Goal: Obtain resource: Download file/media

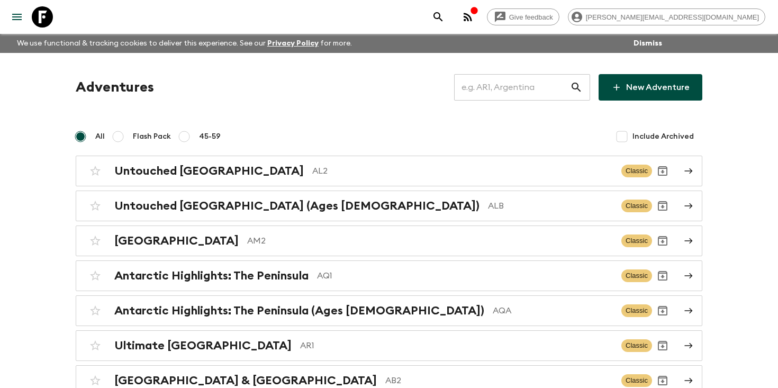
click at [542, 89] on input "text" at bounding box center [512, 87] width 116 height 30
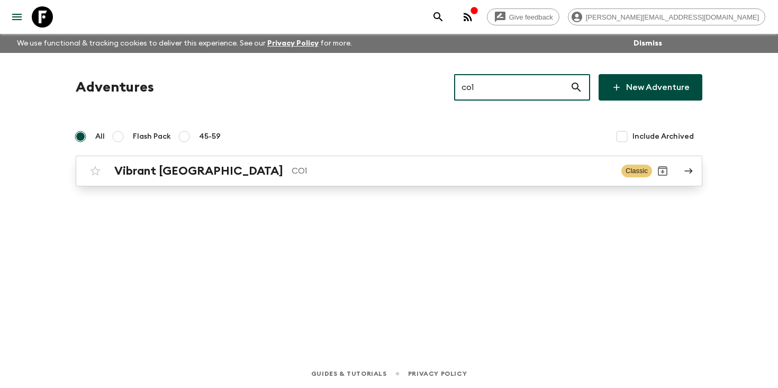
type input "co1"
click at [291, 171] on p "CO1" at bounding box center [451, 171] width 321 height 13
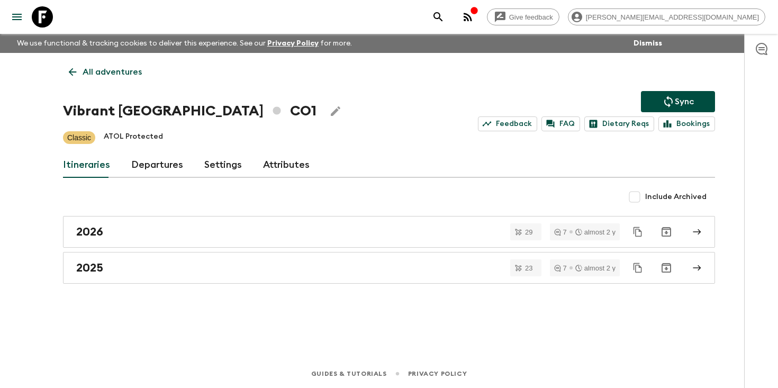
click at [157, 160] on link "Departures" at bounding box center [157, 164] width 52 height 25
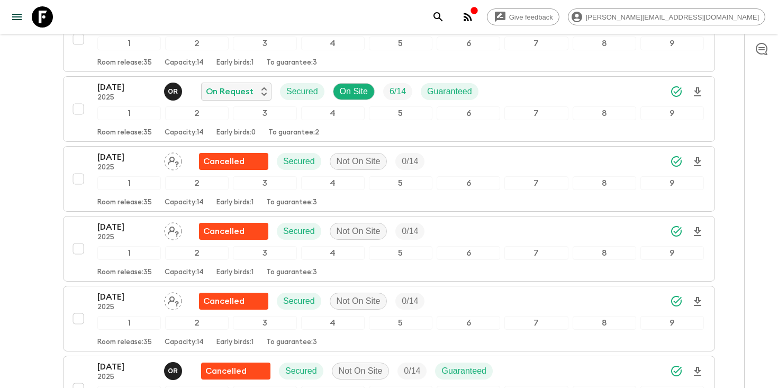
scroll to position [1734, 0]
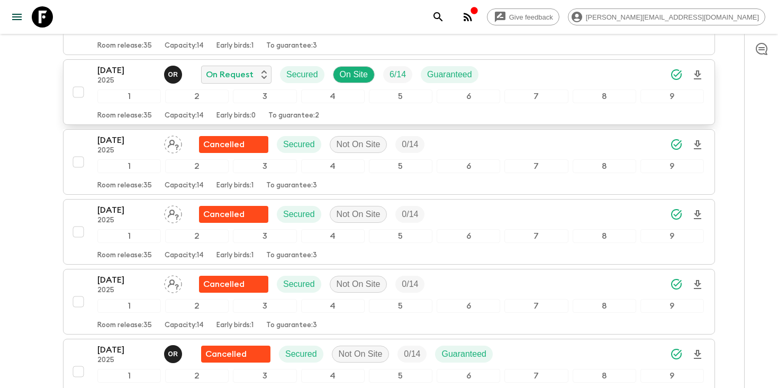
click at [697, 75] on icon "Download Onboarding" at bounding box center [697, 75] width 13 height 13
